Goal: Task Accomplishment & Management: Manage account settings

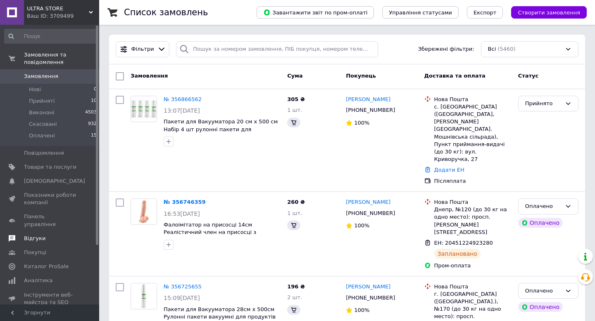
click at [45, 235] on span "Відгуки" at bounding box center [50, 238] width 52 height 7
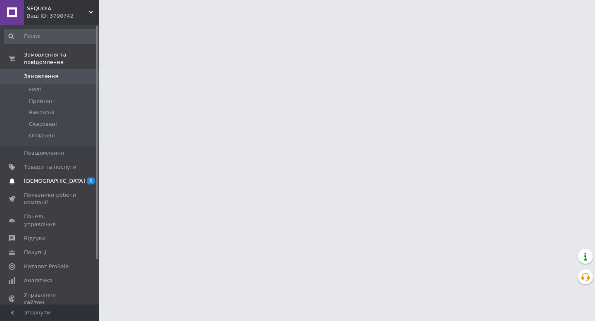
click at [72, 181] on span "[DEMOGRAPHIC_DATA]" at bounding box center [50, 181] width 52 height 7
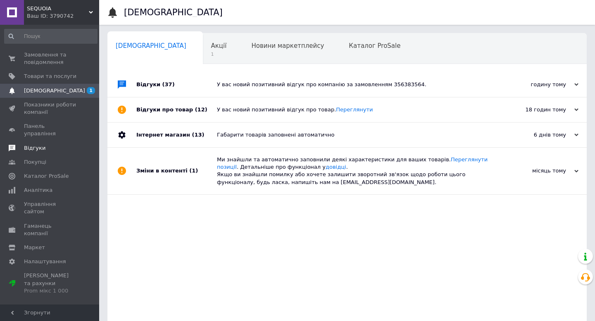
click at [45, 145] on span "Відгуки" at bounding box center [50, 148] width 52 height 7
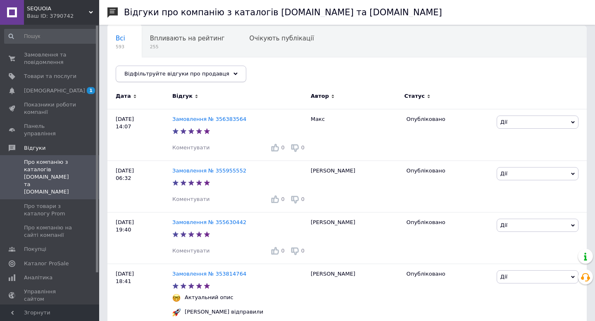
scroll to position [94, 0]
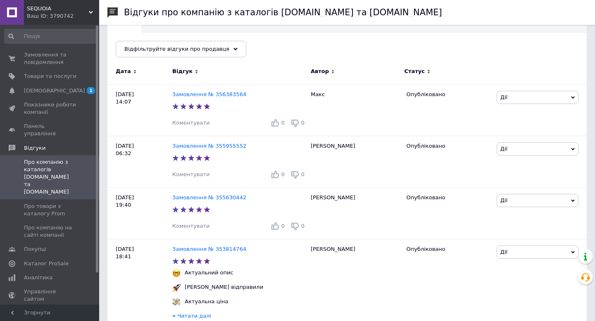
click at [52, 16] on div "Ваш ID: 3790742" at bounding box center [63, 15] width 72 height 7
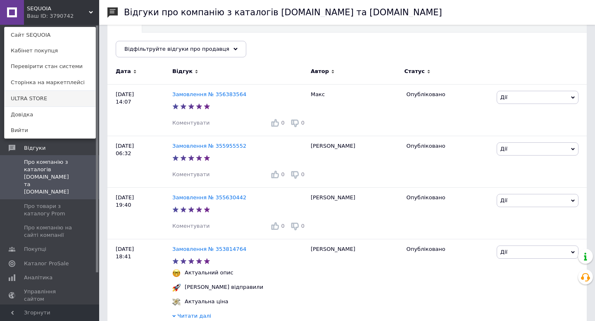
click at [57, 96] on link "ULTRA STORE" at bounding box center [50, 99] width 91 height 16
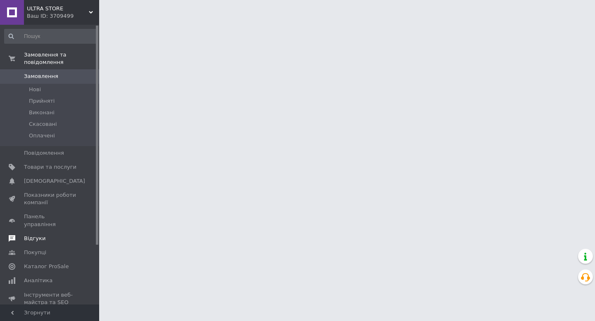
click at [29, 232] on link "Відгуки" at bounding box center [51, 239] width 102 height 14
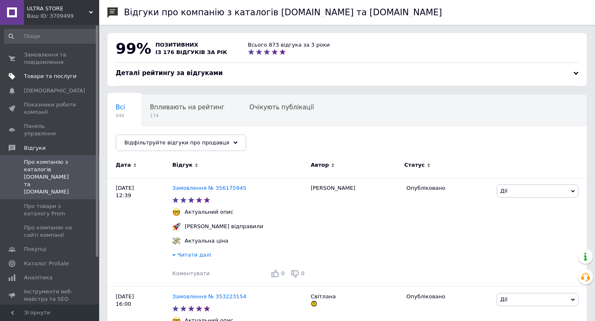
click at [45, 80] on span "Товари та послуги" at bounding box center [50, 76] width 52 height 7
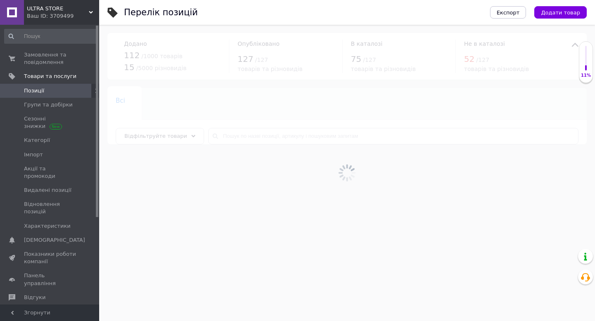
click at [47, 5] on span "ULTRA STORE" at bounding box center [58, 8] width 62 height 7
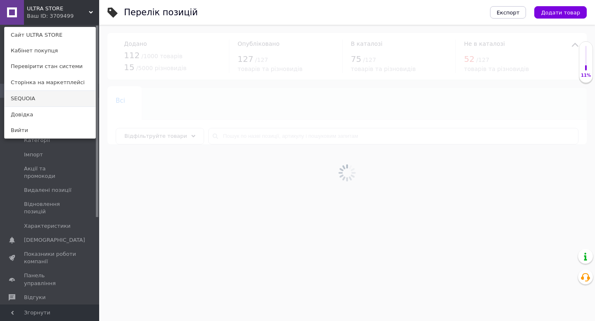
click at [42, 101] on link "SEQUOIA" at bounding box center [50, 99] width 91 height 16
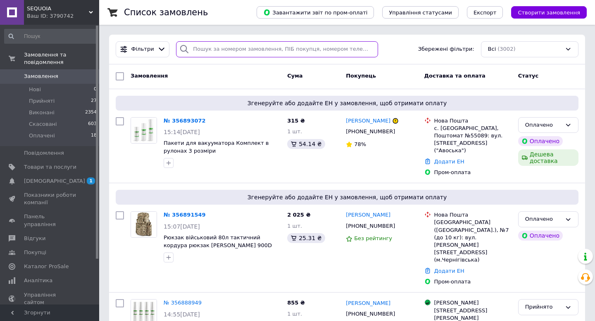
click at [234, 53] on input "search" at bounding box center [277, 49] width 202 height 16
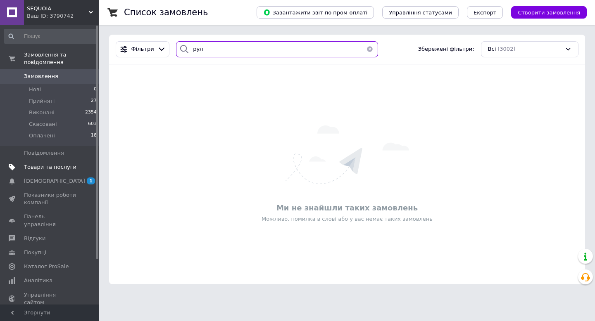
type input "рул"
click at [51, 169] on span "Товари та послуги" at bounding box center [50, 166] width 52 height 7
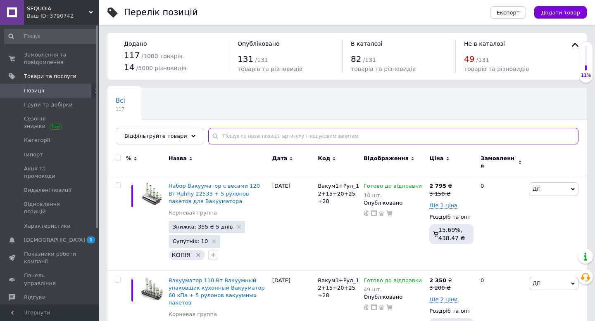
click at [237, 140] on input "text" at bounding box center [393, 136] width 370 height 17
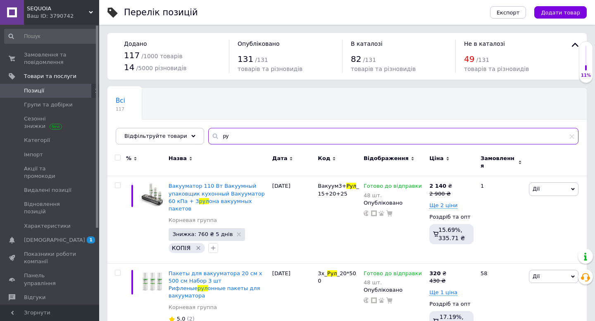
type input "р"
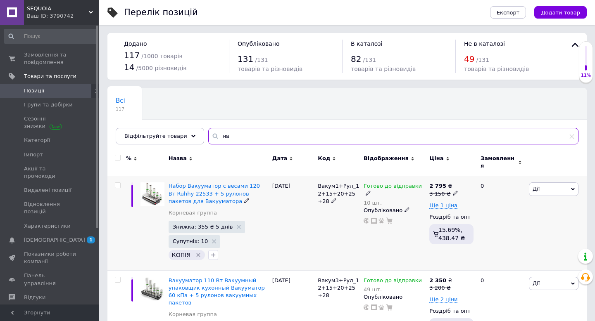
type input "н"
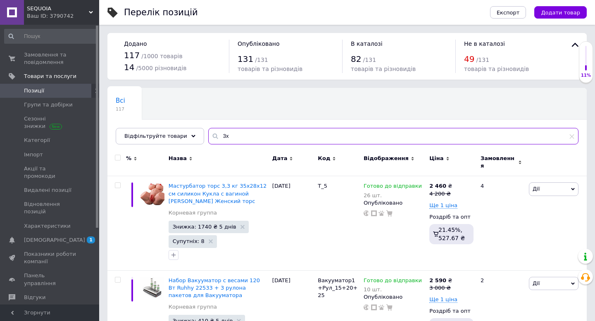
type input "3"
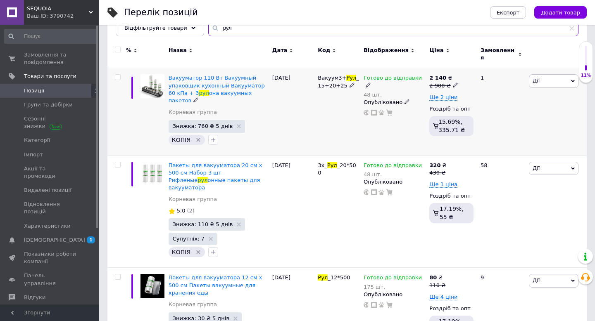
scroll to position [144, 0]
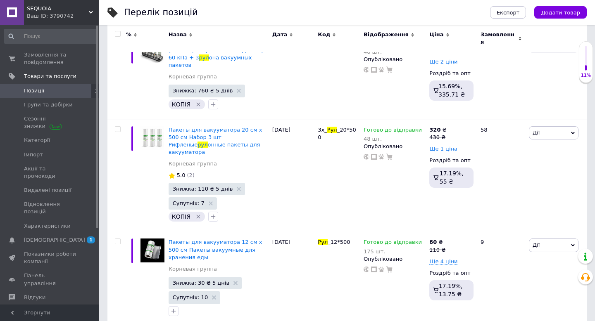
type input "рул"
